Goal: Task Accomplishment & Management: Complete application form

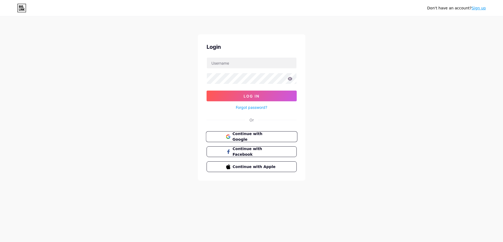
click at [259, 137] on span "Continue with Google" at bounding box center [254, 137] width 45 height 12
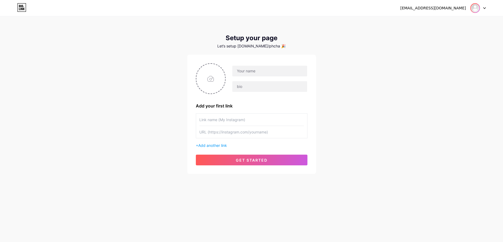
click at [479, 6] on img at bounding box center [475, 8] width 9 height 9
click at [407, 105] on div "[EMAIL_ADDRESS][DOMAIN_NAME] Dashboard Logout Setup your page Let’s setup [DOMA…" at bounding box center [251, 95] width 503 height 191
click at [260, 89] on input "text" at bounding box center [269, 86] width 75 height 11
click at [270, 70] on input "text" at bounding box center [269, 71] width 75 height 11
type input "barhoashop.dls"
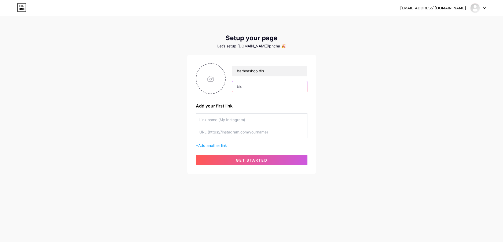
click at [257, 86] on input "text" at bounding box center [269, 86] width 75 height 11
click at [248, 116] on input "text" at bounding box center [251, 120] width 105 height 12
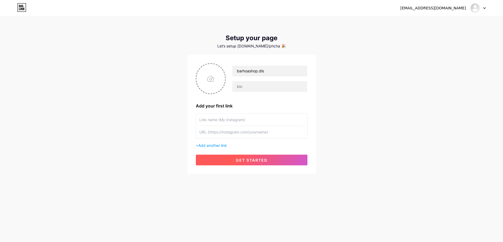
click at [264, 160] on span "get started" at bounding box center [252, 160] width 32 height 5
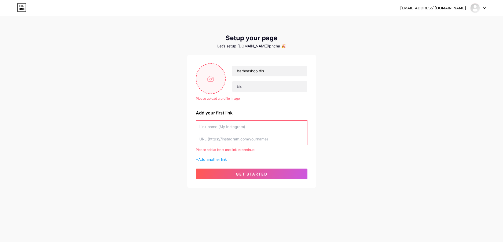
click at [225, 84] on input "file" at bounding box center [210, 79] width 29 height 30
